Goal: Navigation & Orientation: Find specific page/section

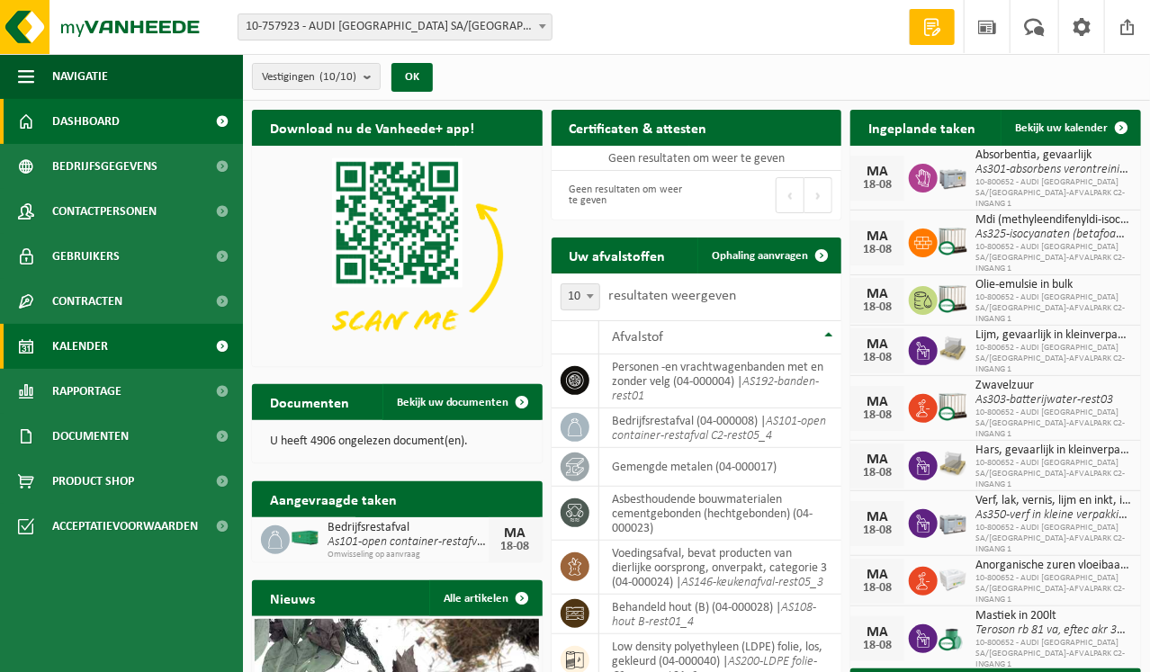
click at [147, 341] on link "Kalender" at bounding box center [121, 346] width 243 height 45
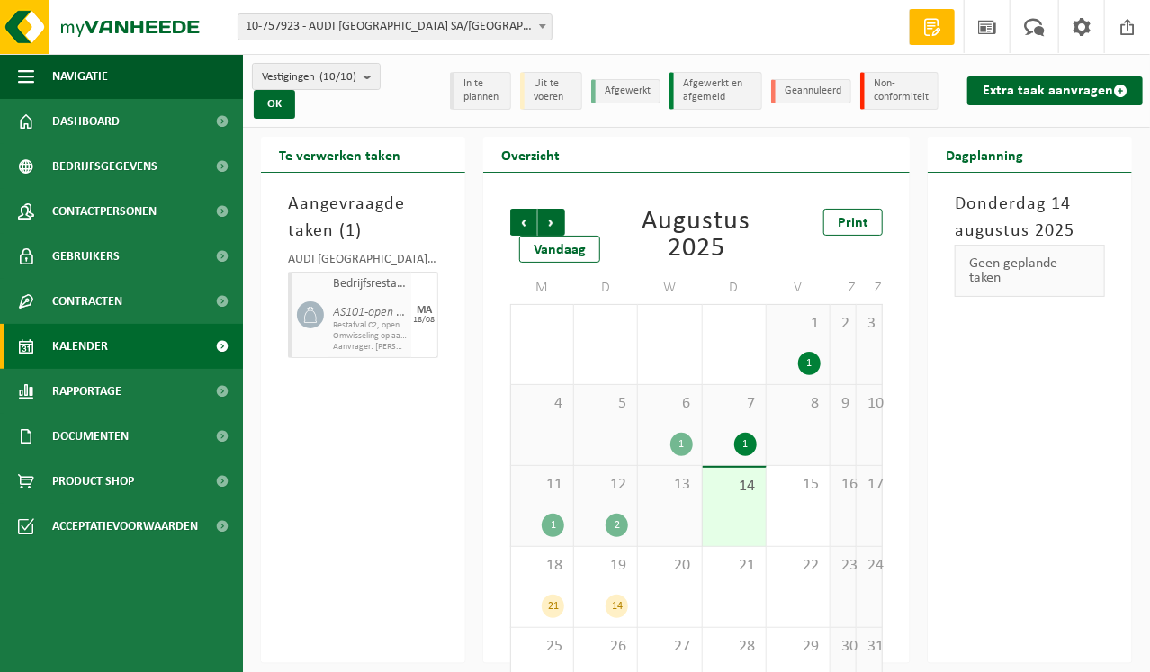
scroll to position [54, 0]
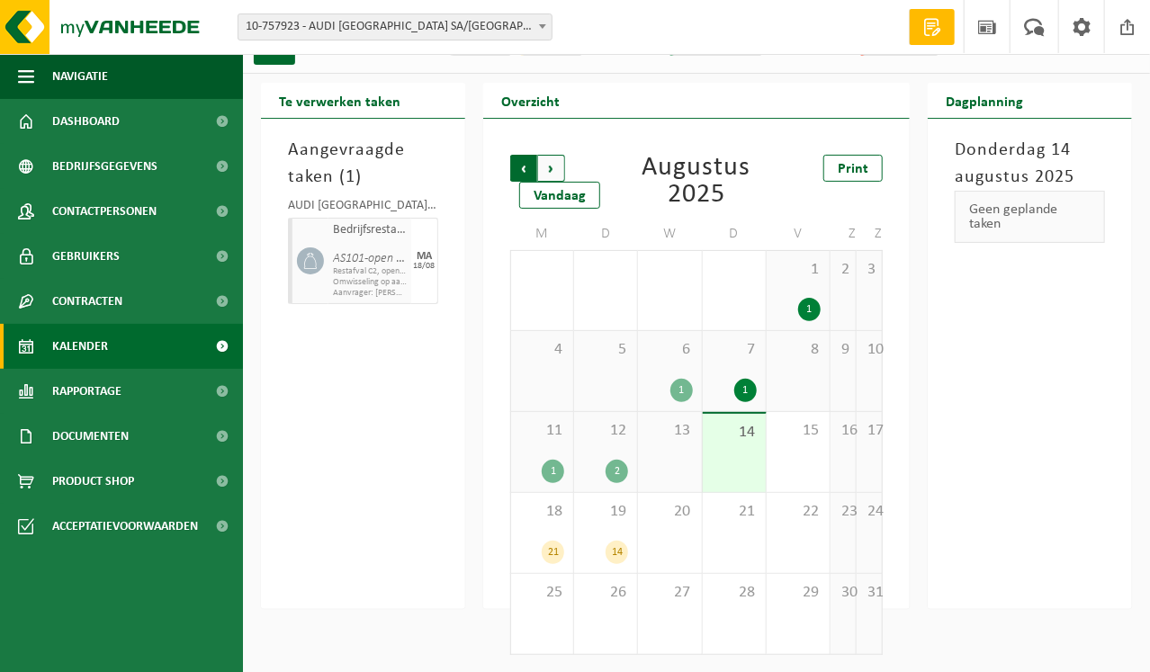
click at [546, 166] on span "Volgende" at bounding box center [551, 168] width 27 height 27
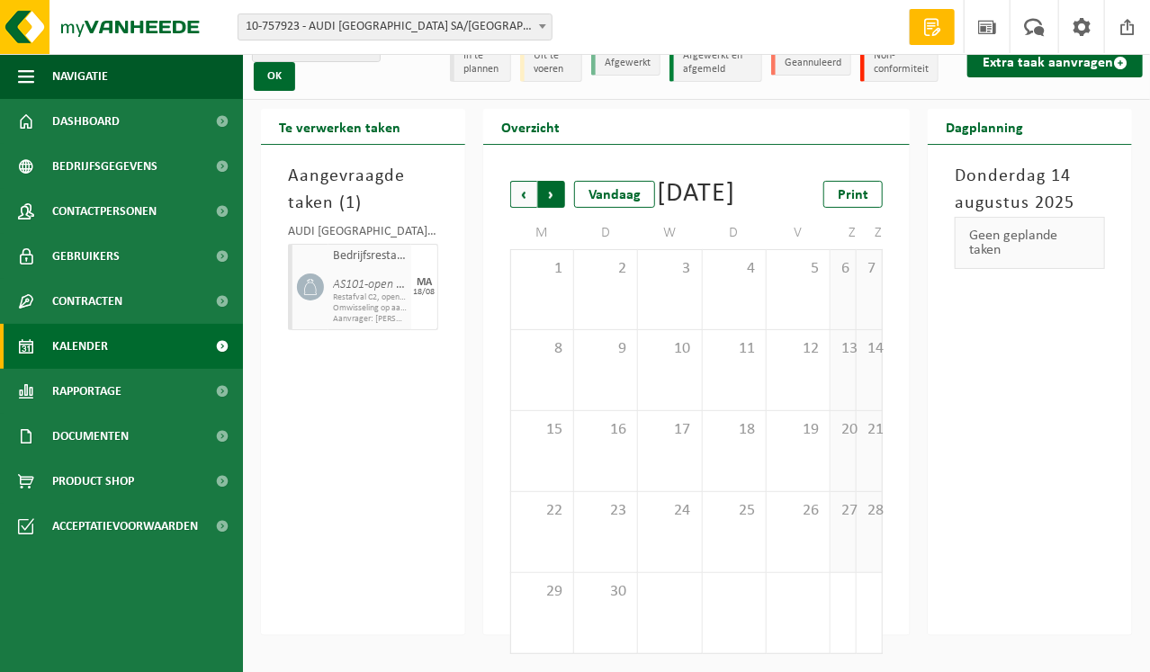
click at [529, 181] on span "Vorige" at bounding box center [523, 194] width 27 height 27
